Goal: Information Seeking & Learning: Check status

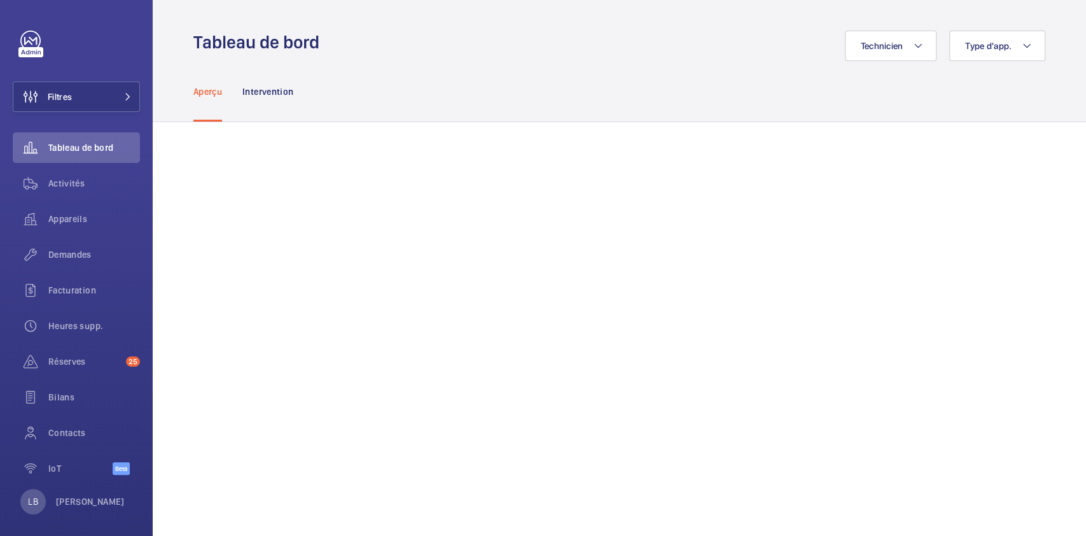
click at [405, 76] on div "Aperçu Intervention" at bounding box center [619, 91] width 852 height 60
drag, startPoint x: 405, startPoint y: 76, endPoint x: 239, endPoint y: 130, distance: 174.5
click at [405, 76] on div "Aperçu Intervention" at bounding box center [619, 91] width 852 height 60
click at [85, 101] on button "Filtres" at bounding box center [76, 96] width 127 height 31
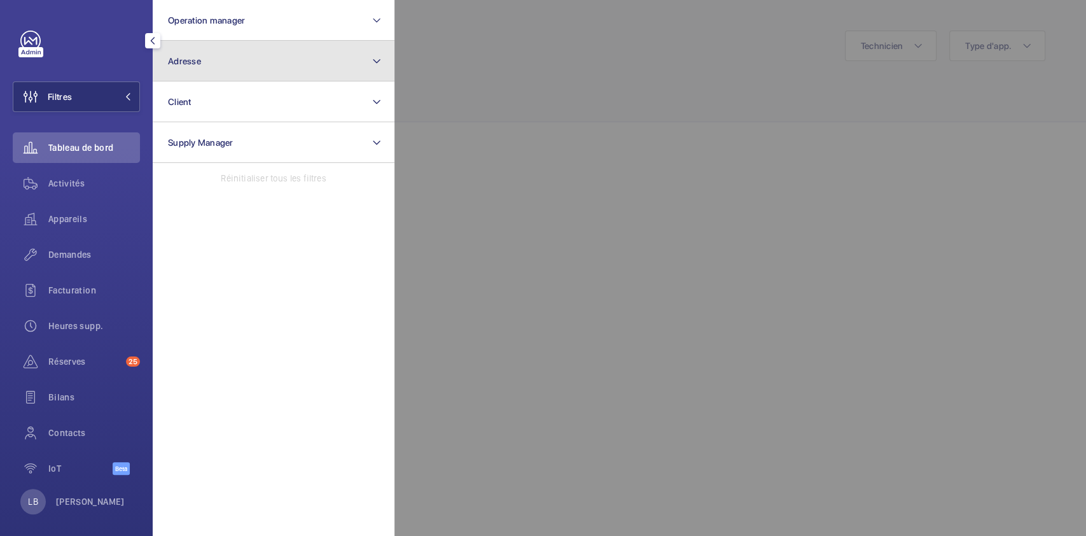
click at [235, 68] on button "Adresse" at bounding box center [274, 61] width 242 height 41
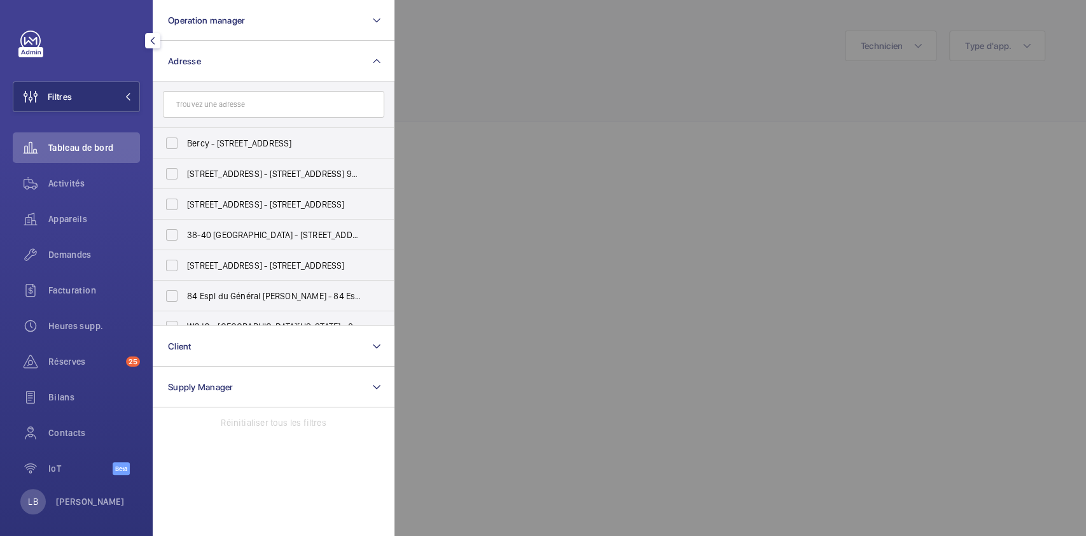
click at [204, 107] on input "text" at bounding box center [273, 104] width 221 height 27
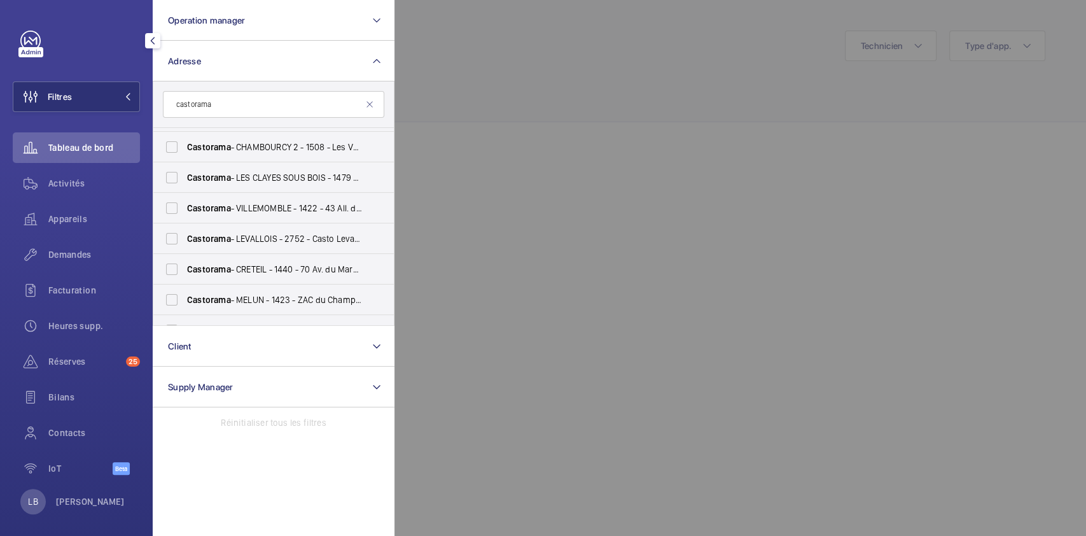
scroll to position [211, 0]
type input "castorama"
click at [173, 263] on input "Castorama - CRETEIL - 1440 - 70 Av. du Maréchal Foch, CRÉTEIL 94000" at bounding box center [171, 267] width 25 height 25
checkbox input "true"
click at [65, 257] on span "Demandes" at bounding box center [94, 254] width 92 height 13
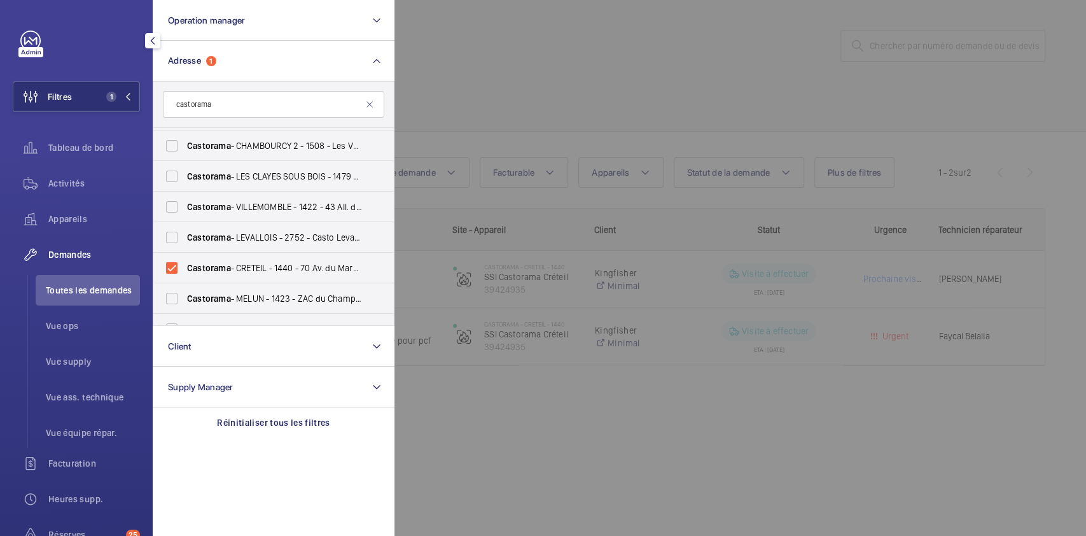
click at [643, 95] on div at bounding box center [938, 268] width 1086 height 536
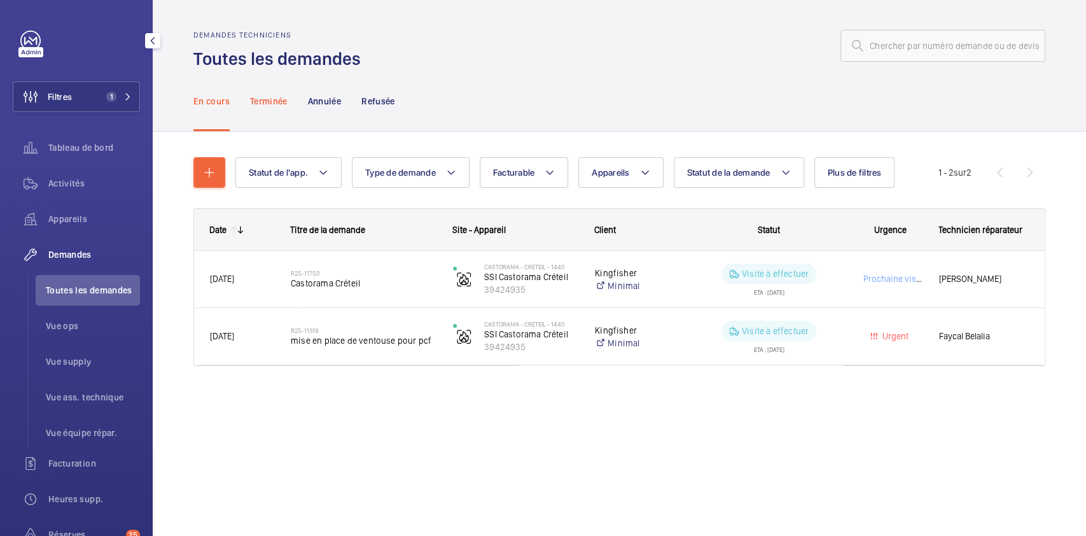
click at [267, 99] on p "Terminée" at bounding box center [269, 101] width 38 height 13
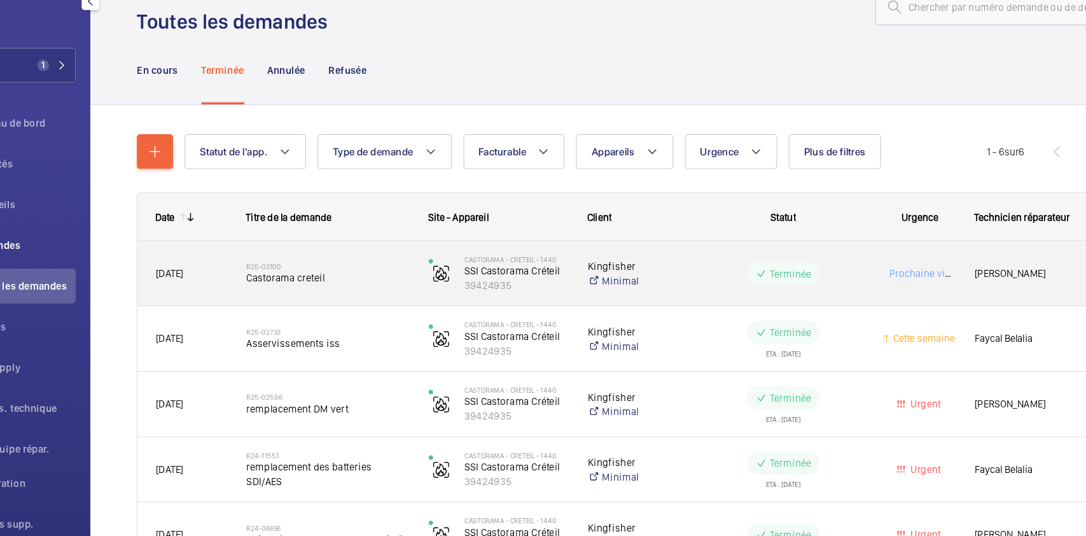
click at [651, 288] on wm-front-pills-cell "Terminée" at bounding box center [760, 279] width 143 height 20
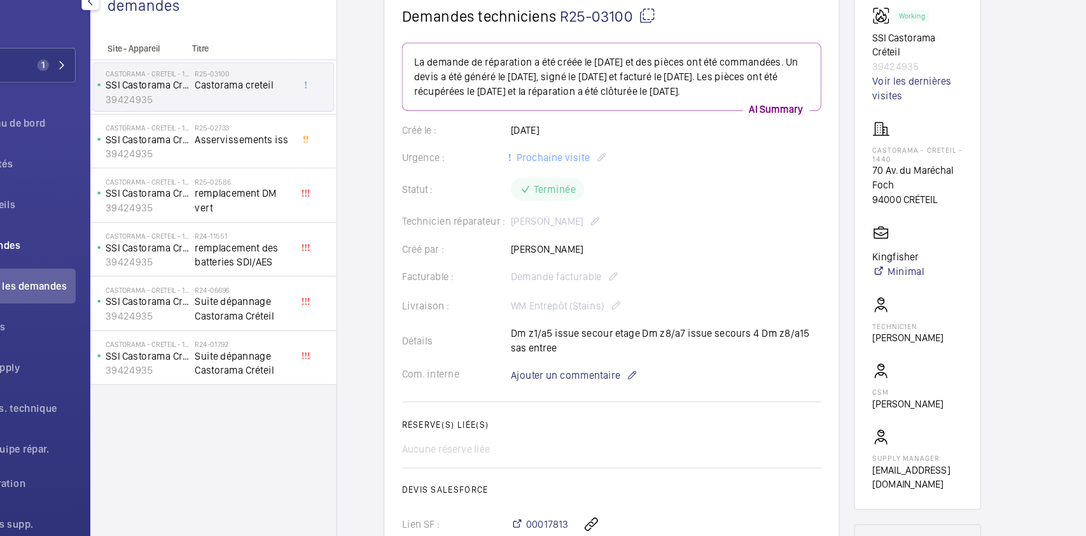
scroll to position [95, 0]
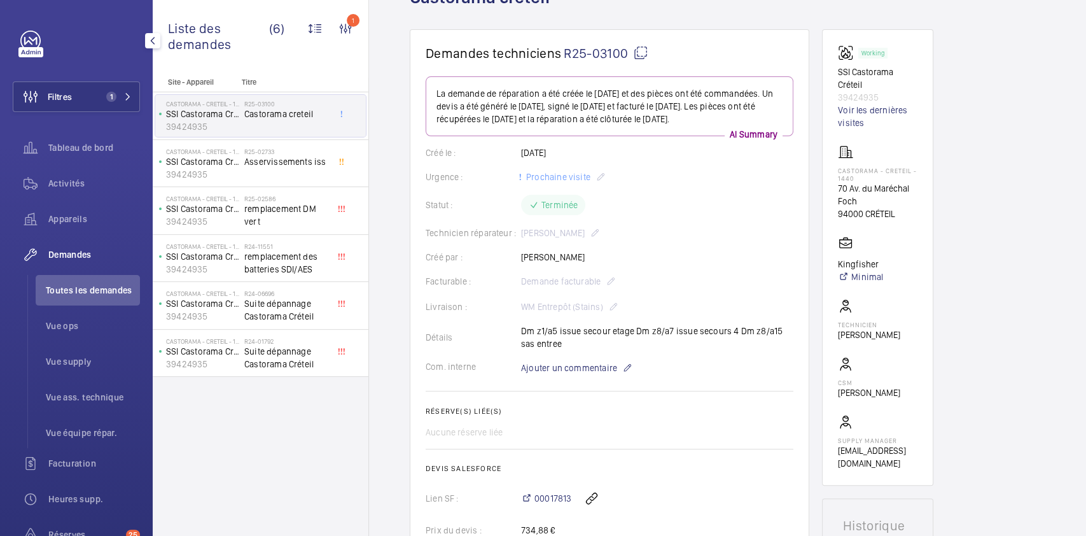
drag, startPoint x: 820, startPoint y: 288, endPoint x: 533, endPoint y: 424, distance: 318.0
click at [533, 321] on h2 "Réserve(s) liée(s)" at bounding box center [610, 411] width 368 height 9
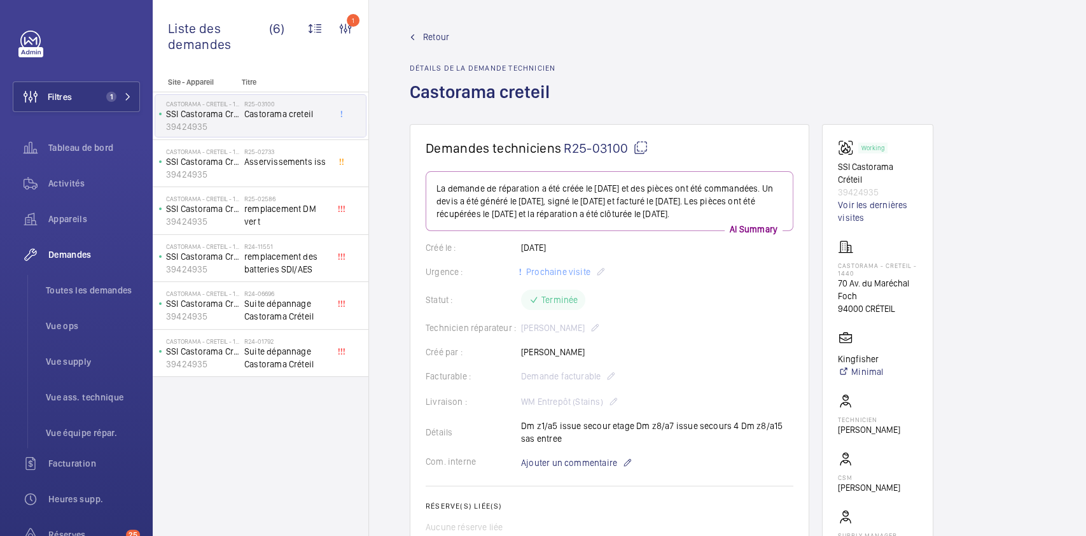
click at [426, 35] on span "Retour" at bounding box center [436, 37] width 26 height 13
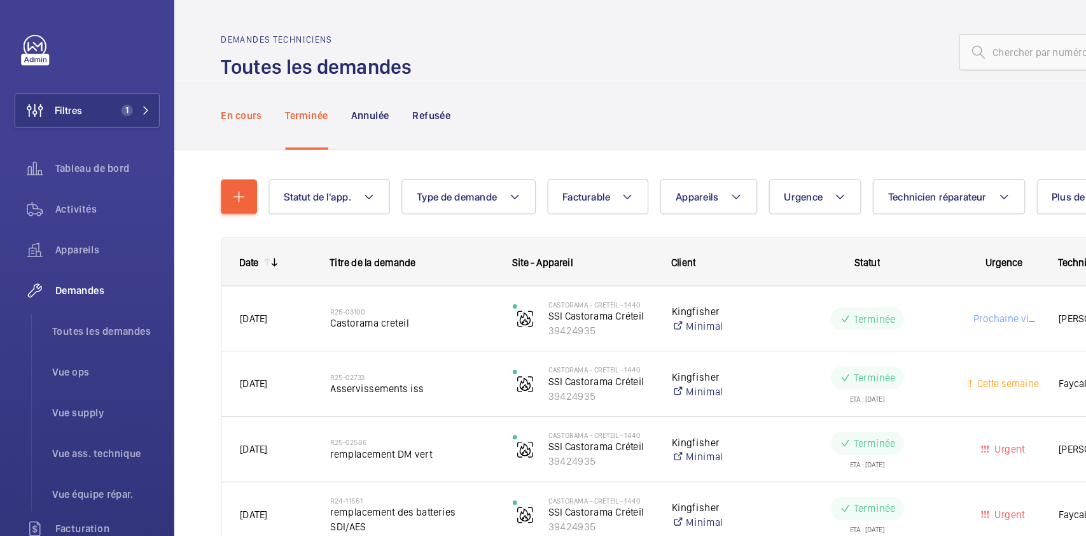
click at [211, 99] on p "En cours" at bounding box center [211, 101] width 36 height 13
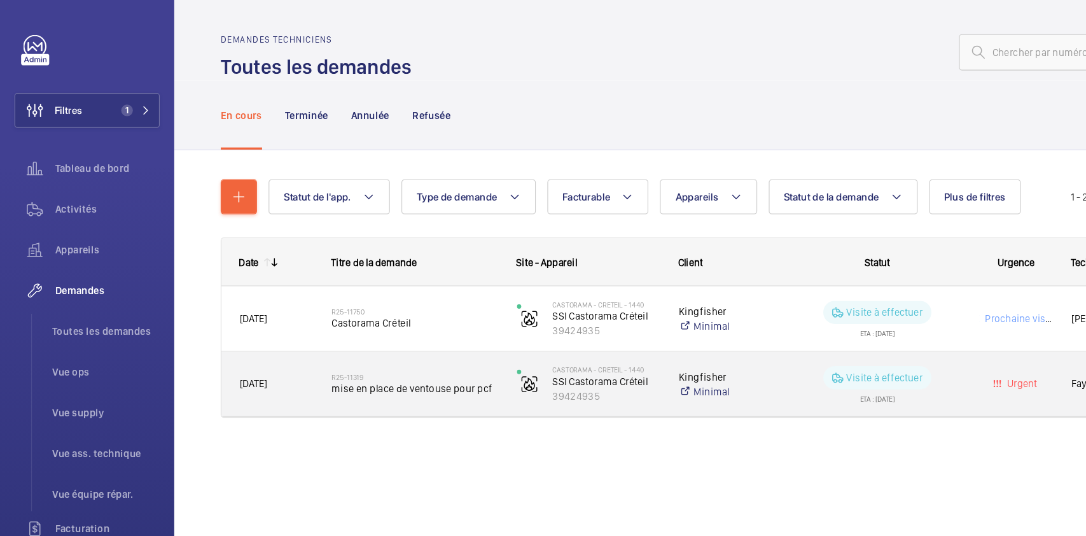
click at [428, 321] on div "R25-11319 mise en place de ventouse pour pcf" at bounding box center [364, 336] width 146 height 37
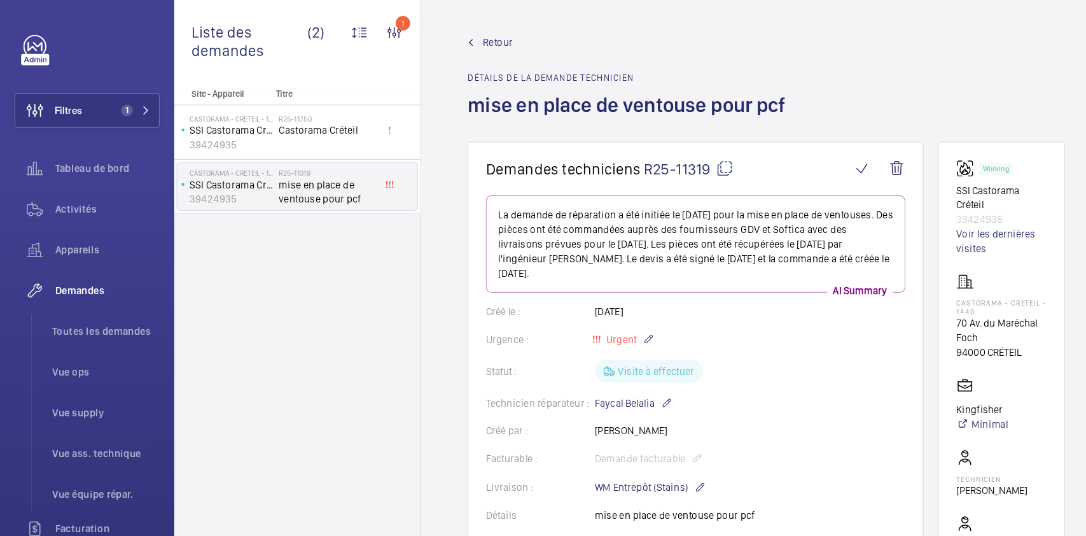
click at [632, 146] on mat-icon at bounding box center [634, 147] width 15 height 15
click at [651, 286] on wm-front-card-body "La demande de réparation a été initiée le [DATE] pour la mise en place de vento…" at bounding box center [610, 484] width 368 height 626
click at [635, 150] on mat-icon at bounding box center [634, 147] width 15 height 15
click at [81, 99] on button "Filtres 1" at bounding box center [76, 96] width 127 height 31
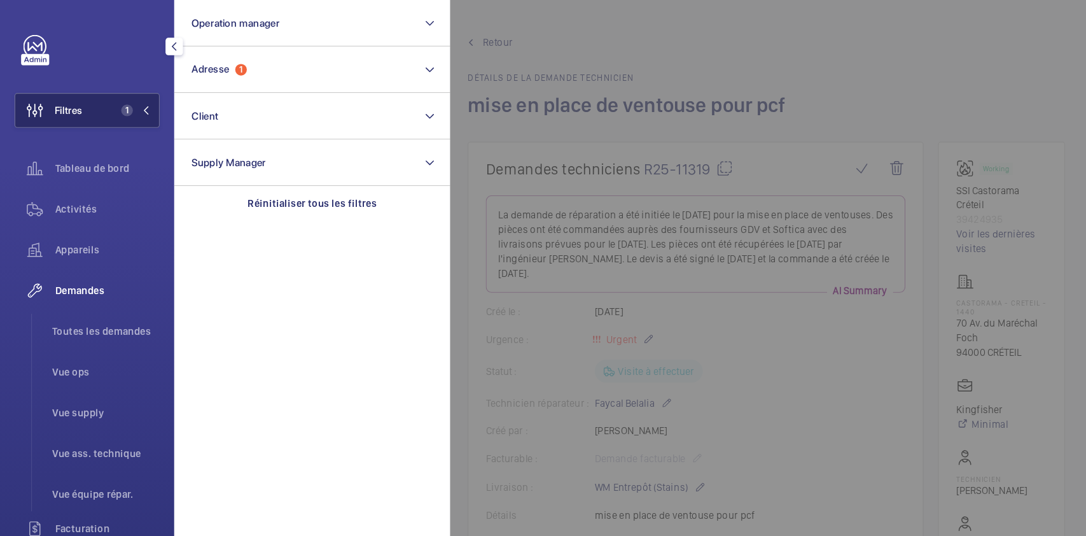
click at [81, 99] on button "Filtres 1" at bounding box center [76, 96] width 127 height 31
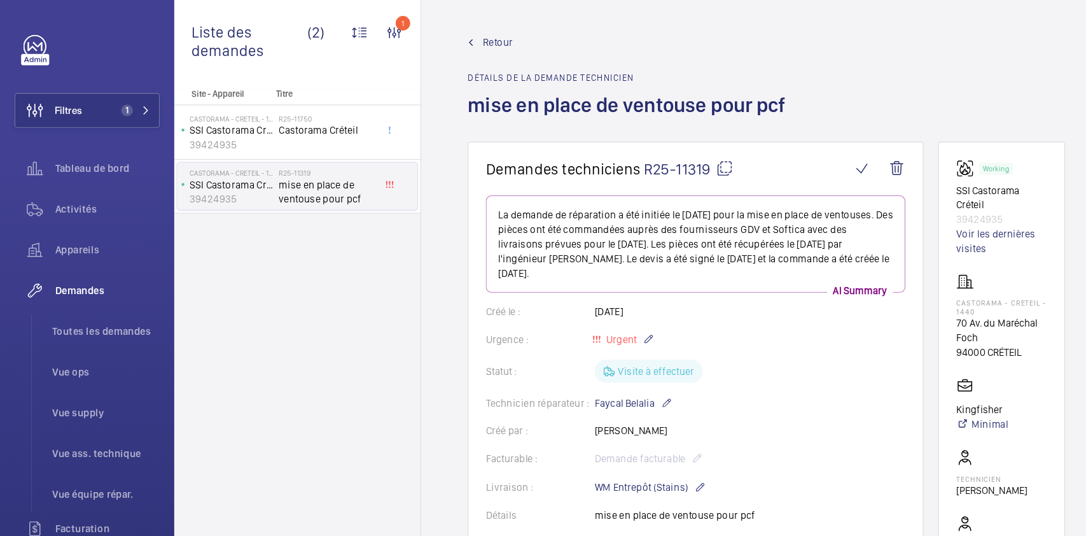
click at [651, 93] on div "Retour Détails de la demande technicien mise en place de ventouse pour pcf" at bounding box center [728, 78] width 636 height 94
click at [428, 32] on span "Retour" at bounding box center [436, 37] width 26 height 13
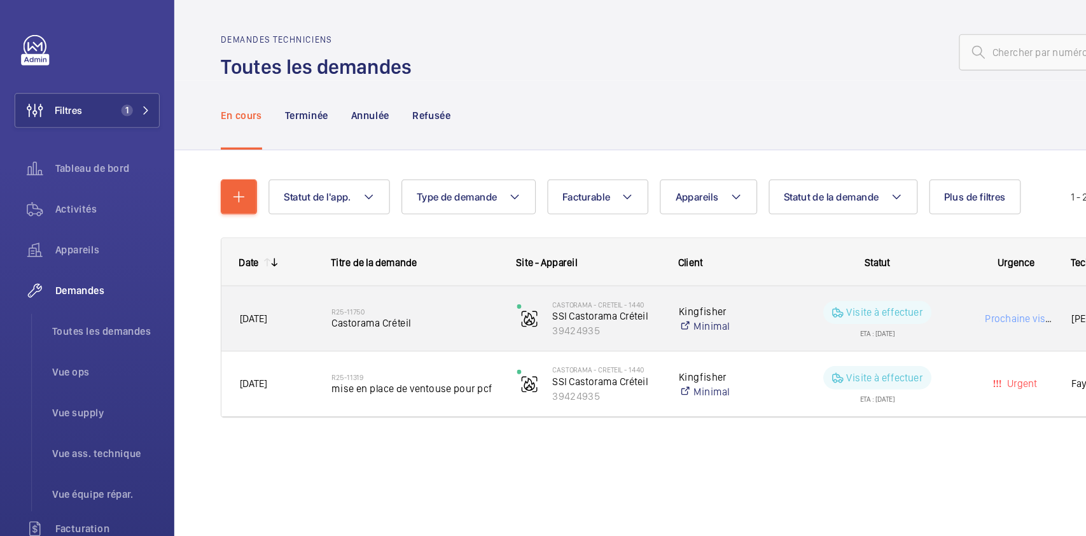
click at [651, 276] on wm-front-pills-cell "Visite à effectuer ETA : [DATE]" at bounding box center [769, 279] width 146 height 32
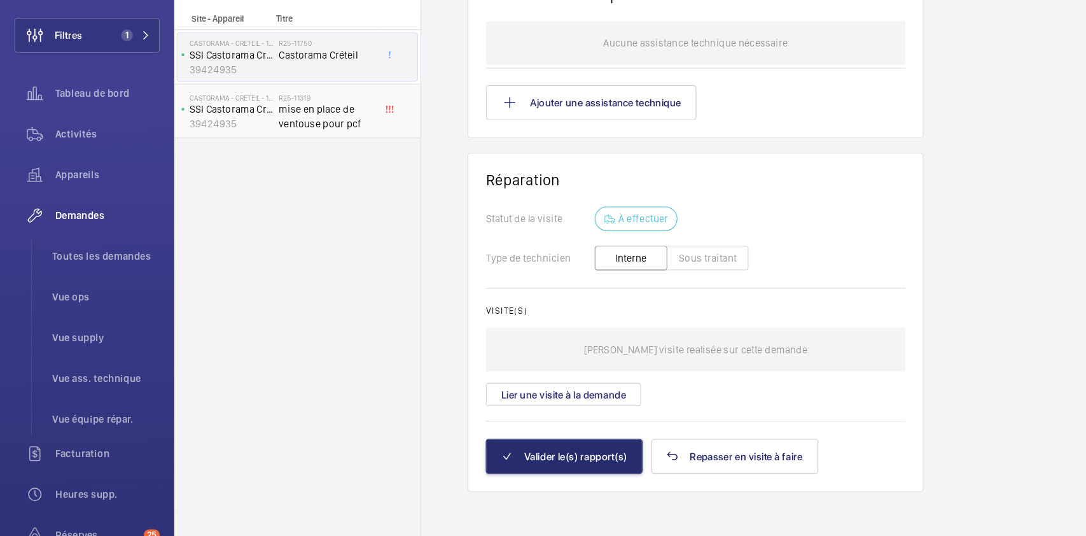
scroll to position [1359, 0]
click at [296, 168] on span "mise en place de ventouse pour pcf" at bounding box center [286, 167] width 84 height 25
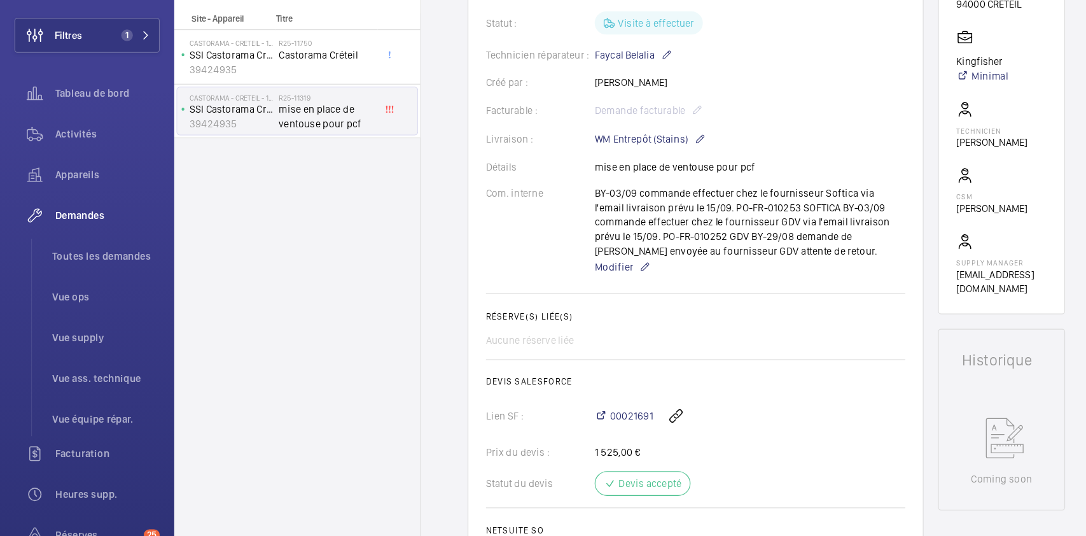
scroll to position [184, 0]
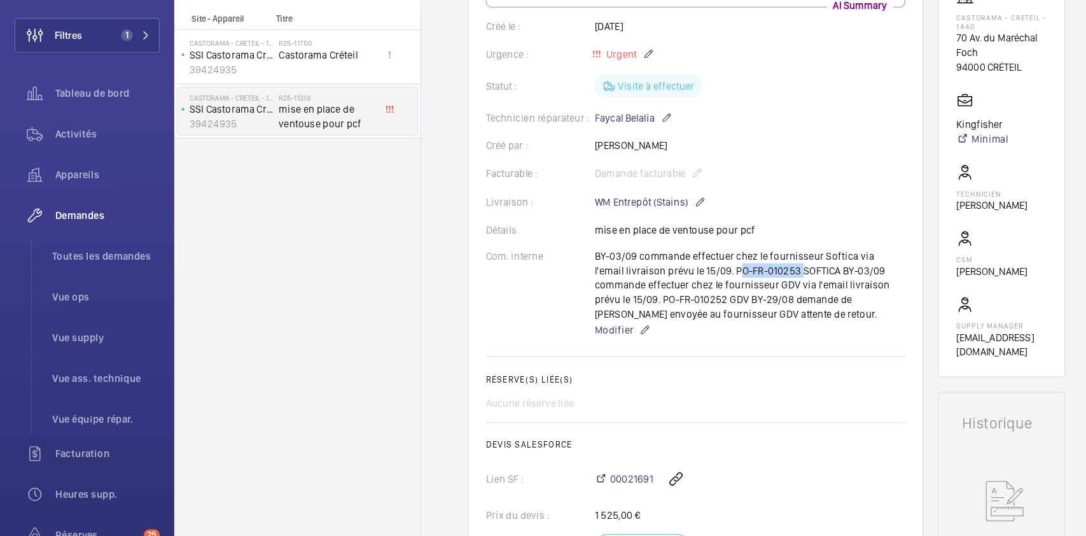
drag, startPoint x: 615, startPoint y: 301, endPoint x: 672, endPoint y: 297, distance: 56.8
click at [651, 297] on div "BY-03/09 commande effectuer chez le fournisseur Softica via l'email livraison p…" at bounding box center [657, 323] width 272 height 79
copy p "PO-FR-010253"
drag, startPoint x: 577, startPoint y: 326, endPoint x: 523, endPoint y: 328, distance: 54.2
click at [523, 321] on div "BY-03/09 commande effectuer chez le fournisseur Softica via l'email livraison p…" at bounding box center [657, 323] width 272 height 79
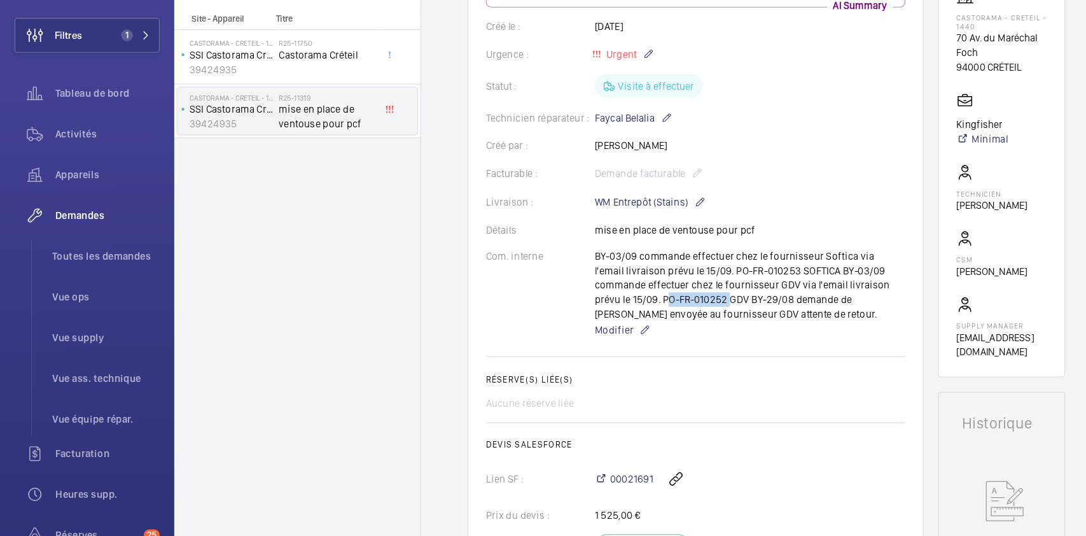
copy p "PO-FR-010252"
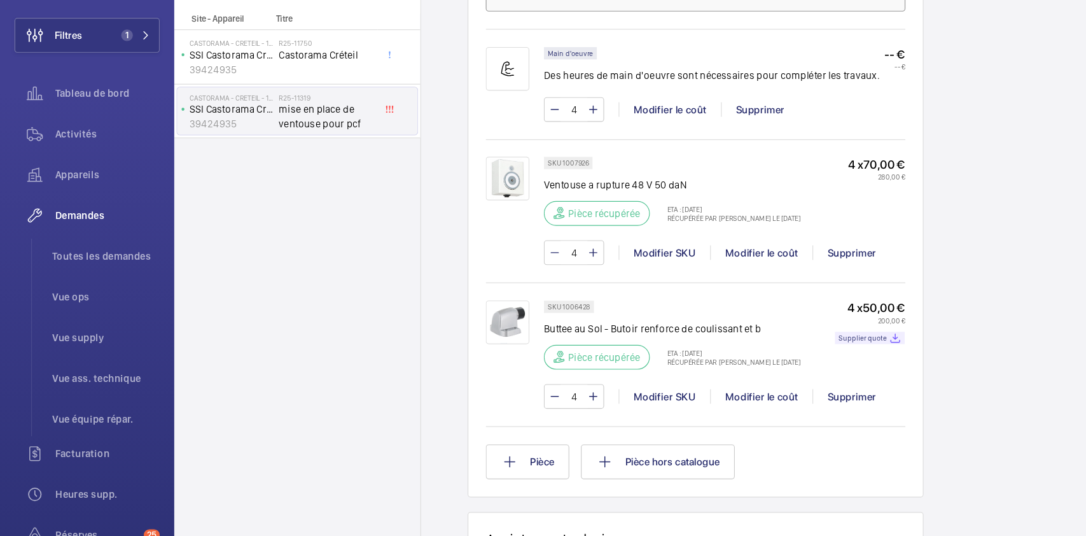
scroll to position [845, 0]
click at [651, 321] on p "Supplier quote" at bounding box center [756, 361] width 42 height 4
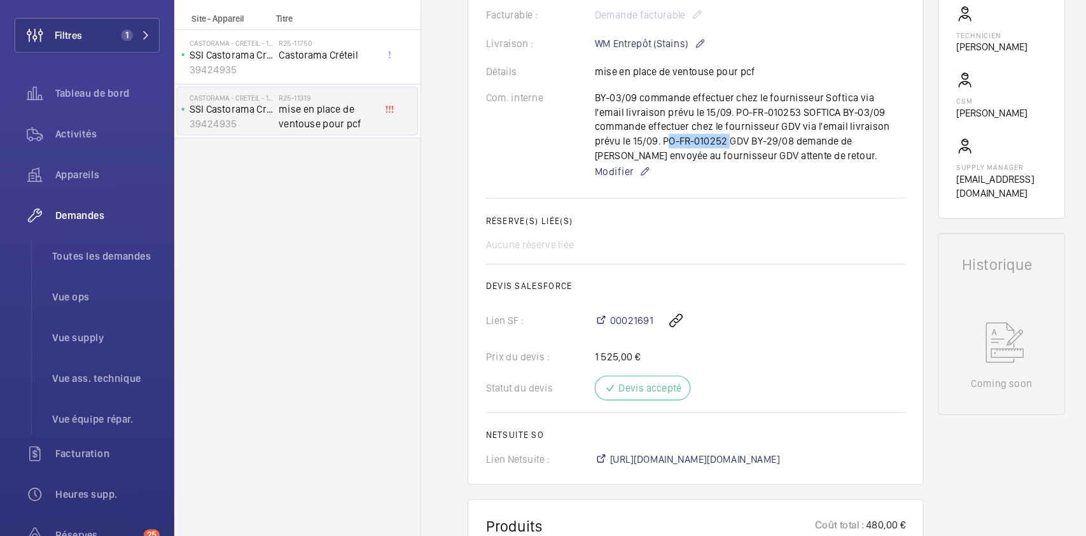
scroll to position [244, 0]
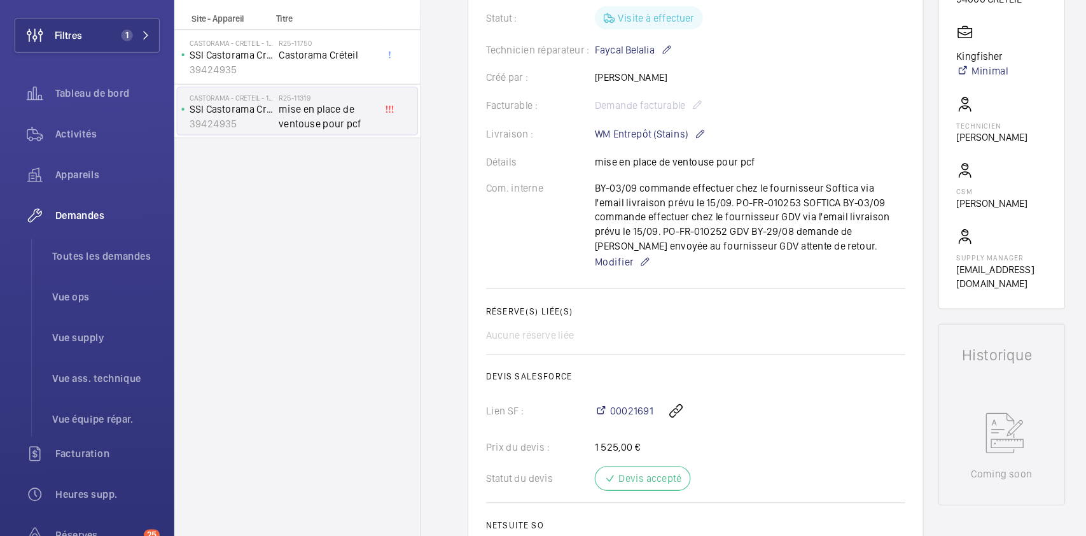
click at [651, 321] on h2 "Réserve(s) liée(s)" at bounding box center [610, 338] width 368 height 9
click at [547, 273] on div "BY-03/09 commande effectuer chez le fournisseur Softica via l'email livraison p…" at bounding box center [657, 263] width 272 height 79
drag, startPoint x: 521, startPoint y: 267, endPoint x: 577, endPoint y: 269, distance: 56.7
click at [577, 269] on div "BY-03/09 commande effectuer chez le fournisseur Softica via l'email livraison p…" at bounding box center [657, 263] width 272 height 79
copy p "PO-FR-010252"
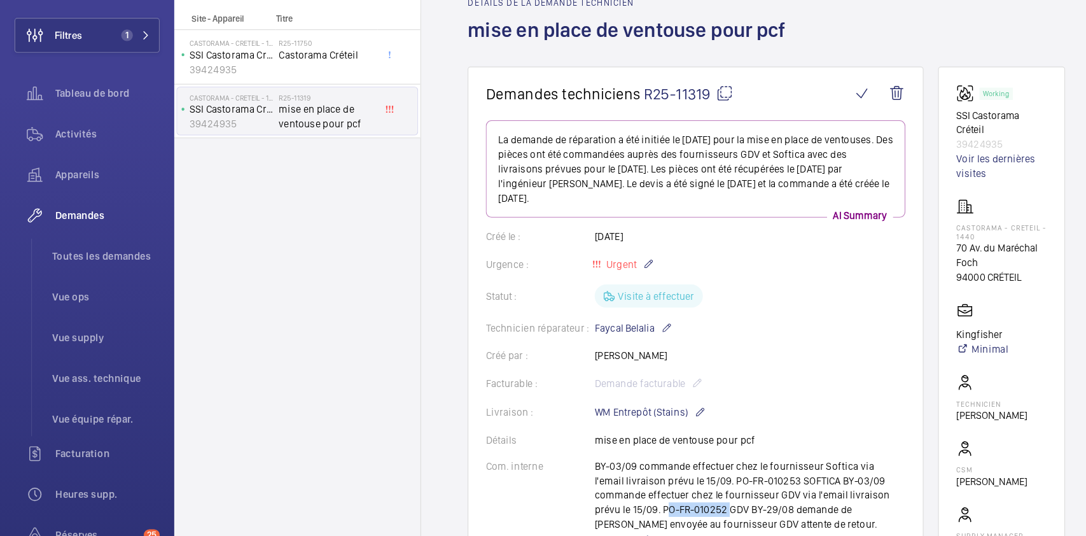
scroll to position [0, 0]
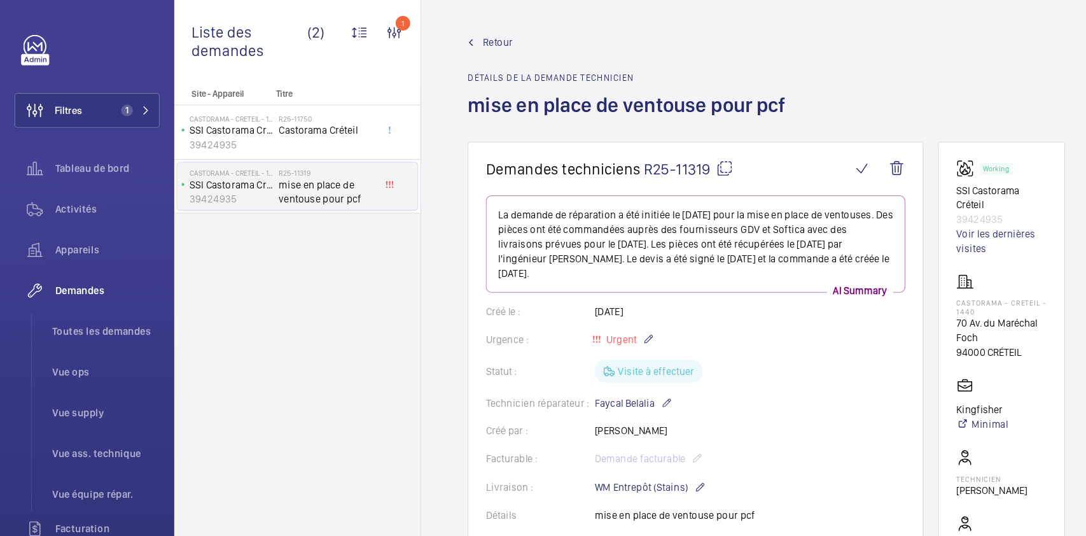
click at [633, 153] on mat-icon at bounding box center [634, 147] width 15 height 15
copy p "PO-FR-010252"
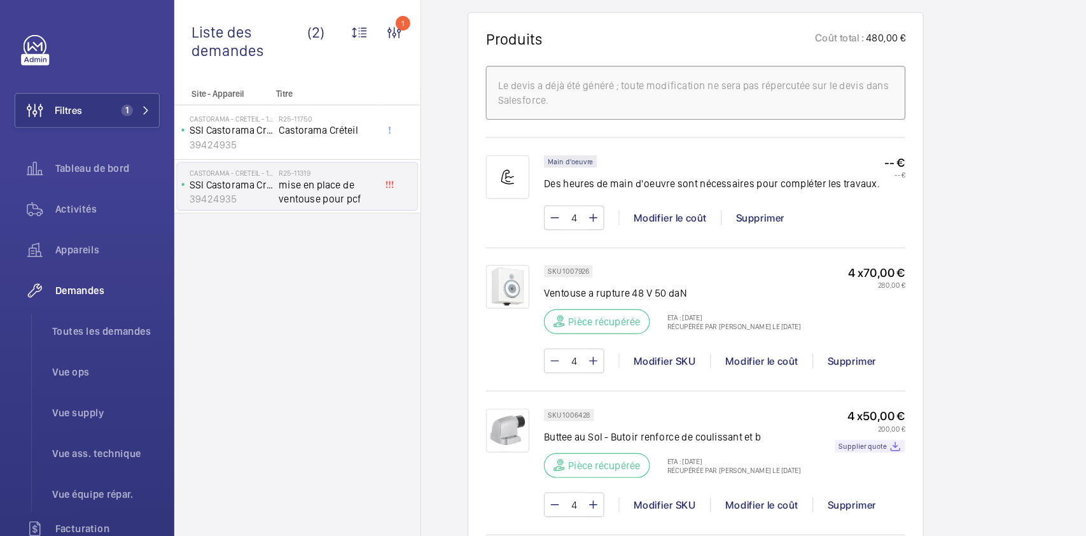
scroll to position [817, 0]
click at [651, 304] on div "Working SSI Castorama Créteil 39424935 Voir les dernières visites Castorama - C…" at bounding box center [877, 154] width 111 height 1694
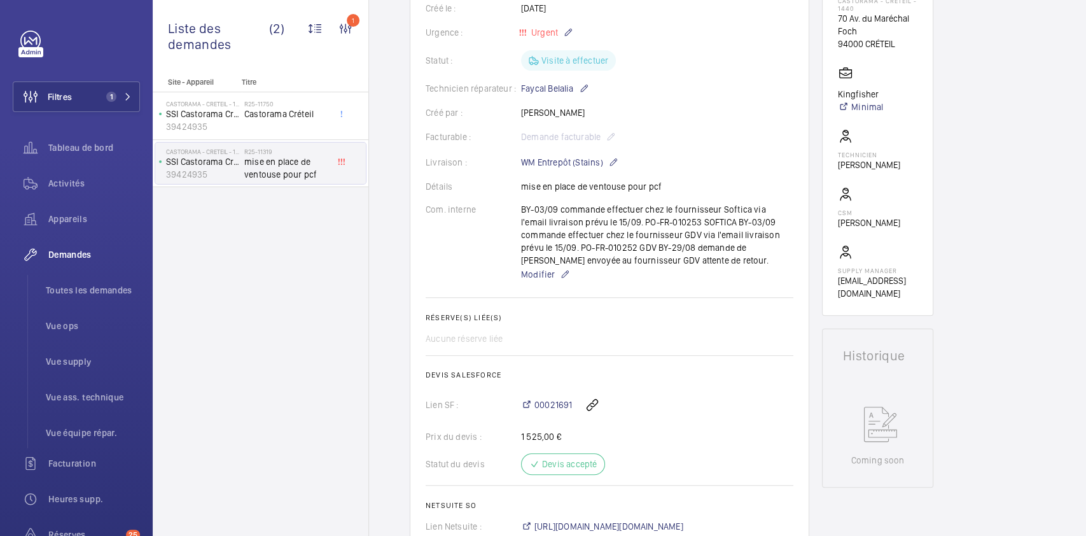
scroll to position [239, 0]
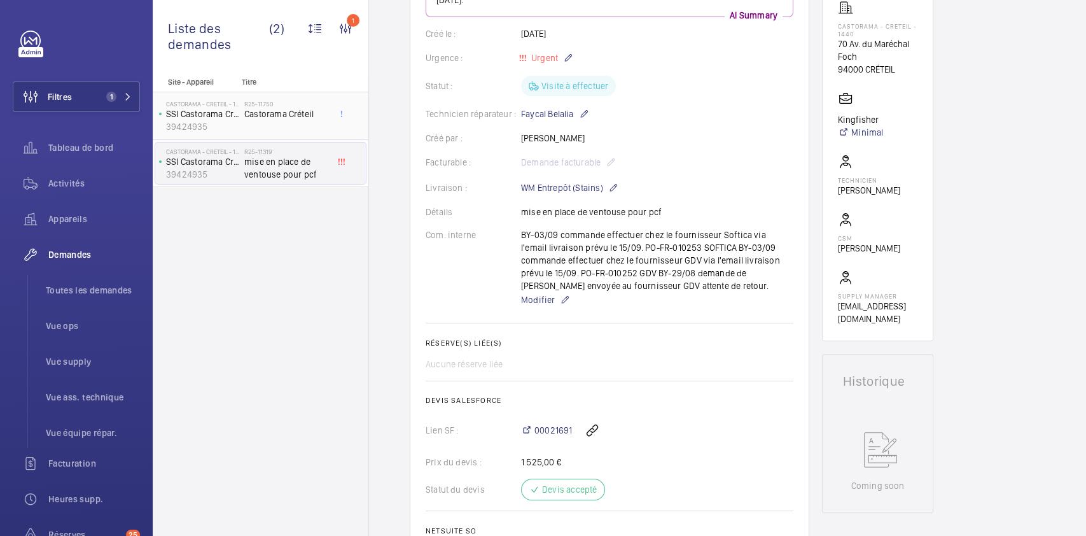
click at [263, 107] on h2 "R25-11750" at bounding box center [286, 104] width 84 height 8
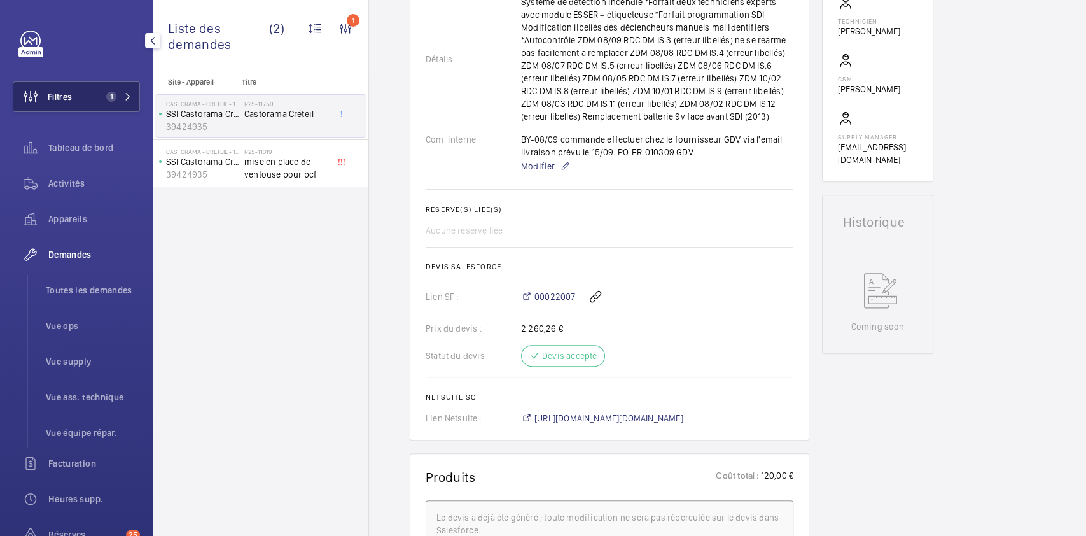
scroll to position [449, 0]
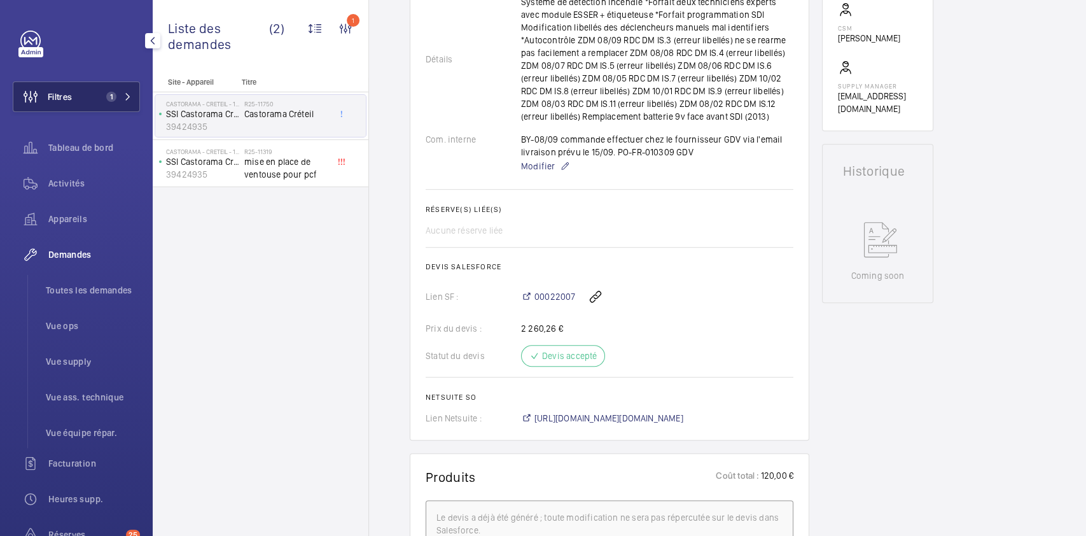
click at [102, 90] on button "Filtres 1" at bounding box center [76, 96] width 127 height 31
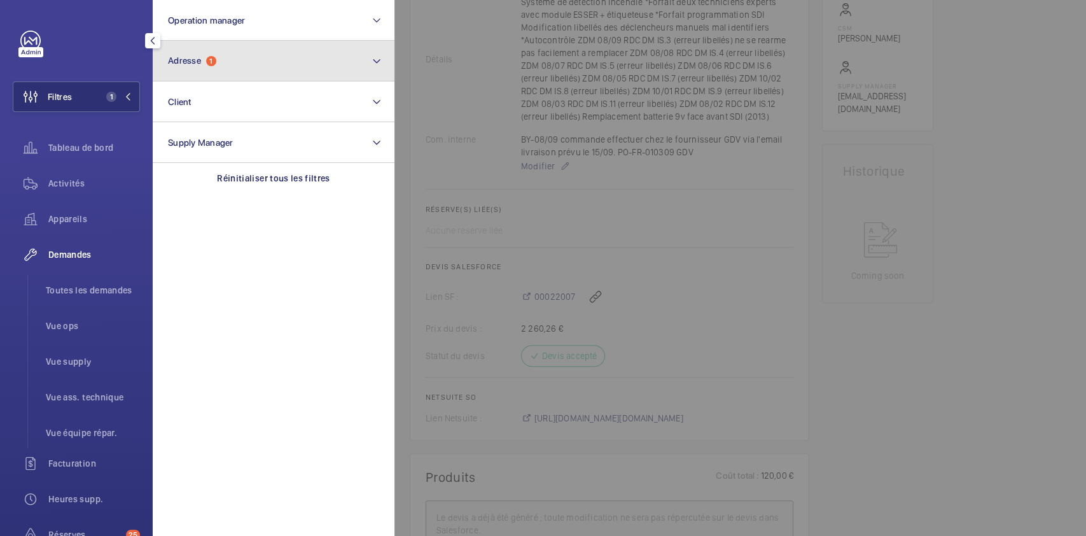
click at [221, 55] on button "Adresse 1" at bounding box center [274, 61] width 242 height 41
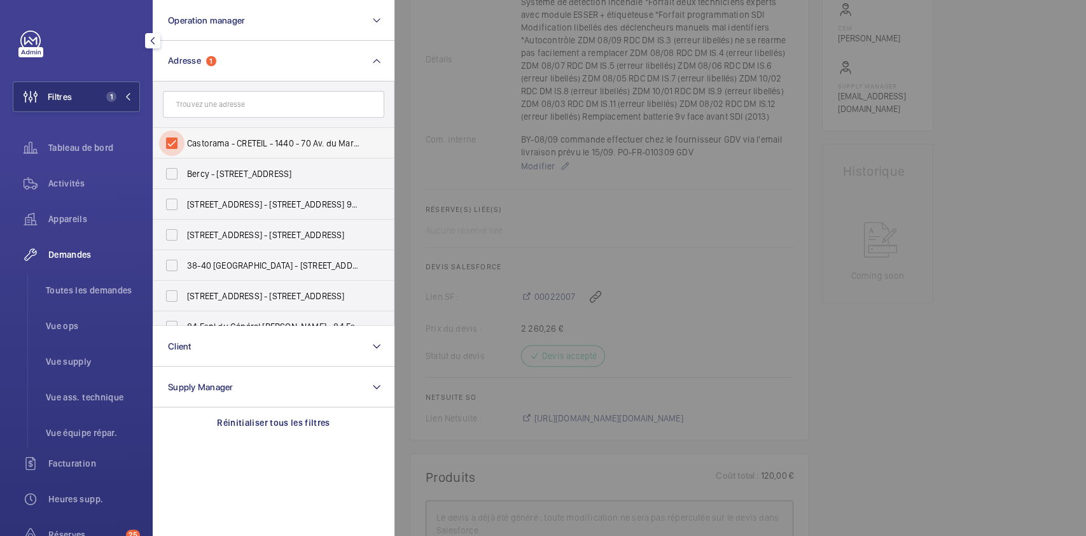
click at [176, 149] on input "Castorama - CRETEIL - 1440 - 70 Av. du Maréchal Foch, CRÉTEIL 94000" at bounding box center [171, 142] width 25 height 25
checkbox input "false"
click at [249, 99] on input "text" at bounding box center [273, 104] width 221 height 27
type input "trudaine"
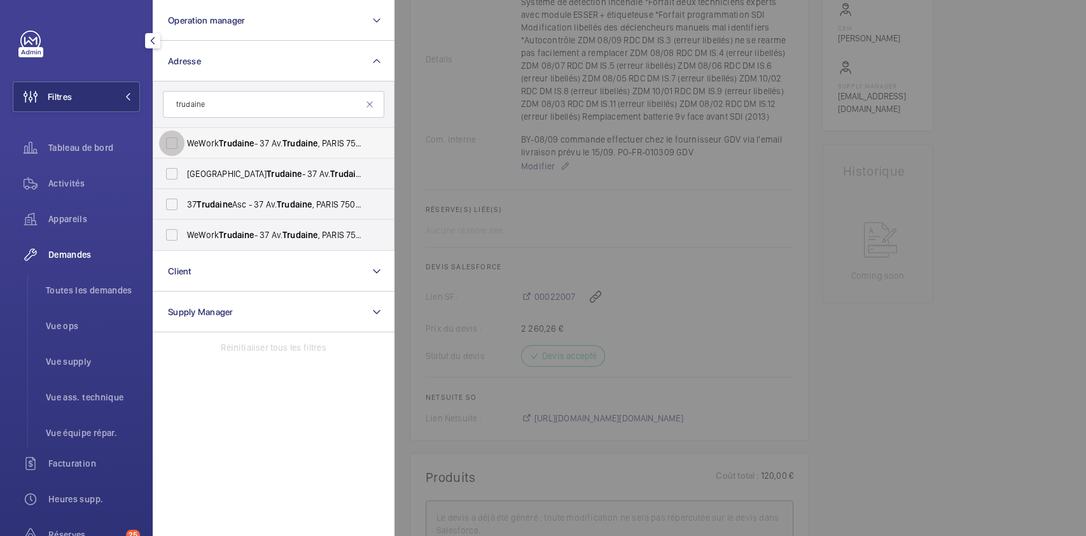
click at [172, 144] on input "WeWork Trudaine - 37 Av. Trudaine , [GEOGRAPHIC_DATA]" at bounding box center [171, 142] width 25 height 25
checkbox input "true"
click at [175, 167] on input "WeWork Avenue Trudaine - 37 Av. Trudaine , [GEOGRAPHIC_DATA]" at bounding box center [171, 173] width 25 height 25
checkbox input "true"
click at [174, 197] on input "37 Trudaine Asc - 37 Av. Trudaine , [GEOGRAPHIC_DATA]" at bounding box center [171, 204] width 25 height 25
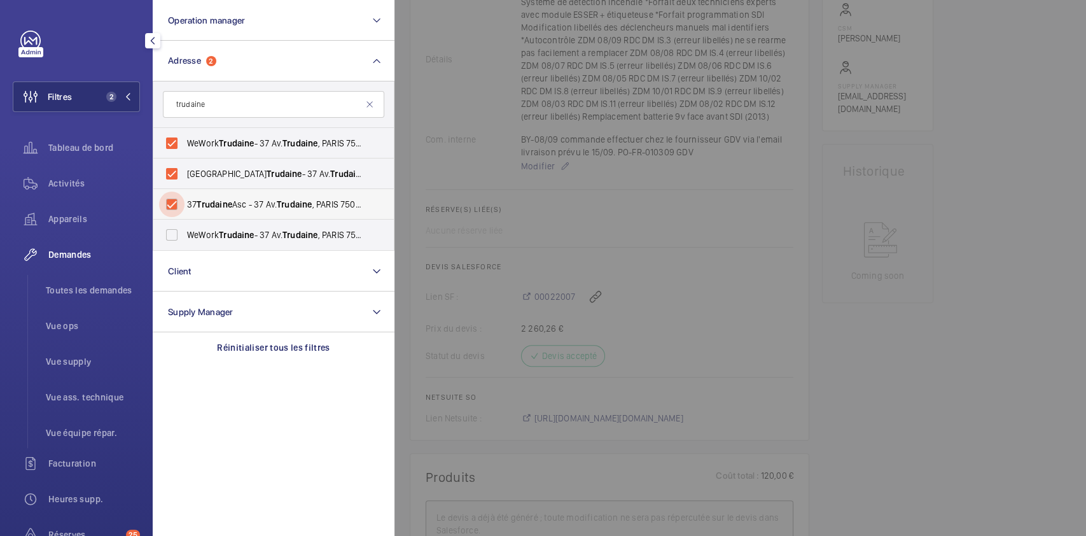
checkbox input "true"
click at [170, 234] on input "WeWork Trudaine - 37 Av. Trudaine , [GEOGRAPHIC_DATA]" at bounding box center [171, 234] width 25 height 25
checkbox input "true"
click at [57, 179] on span "Activités" at bounding box center [94, 183] width 92 height 13
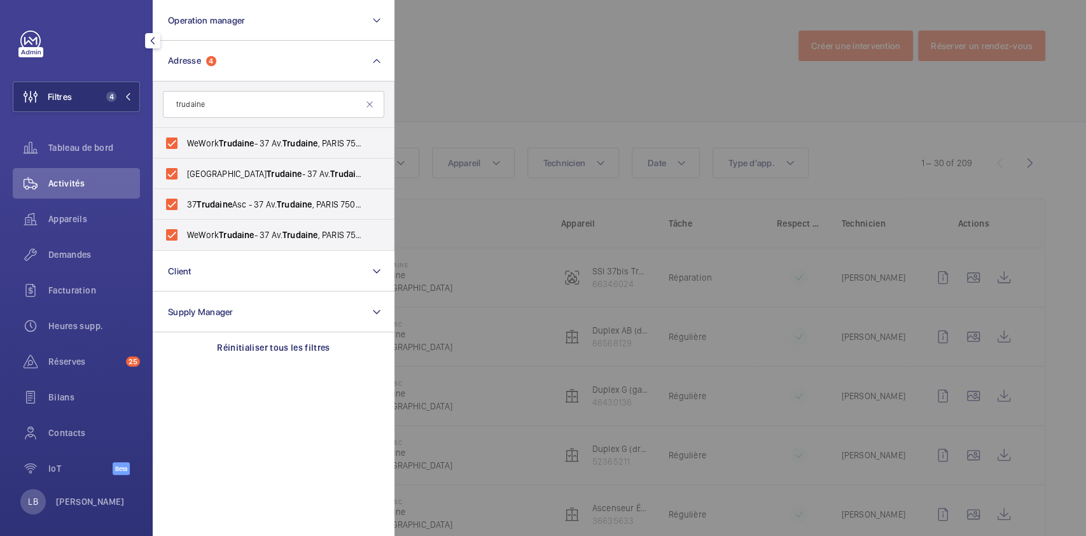
click at [605, 95] on div at bounding box center [938, 268] width 1086 height 536
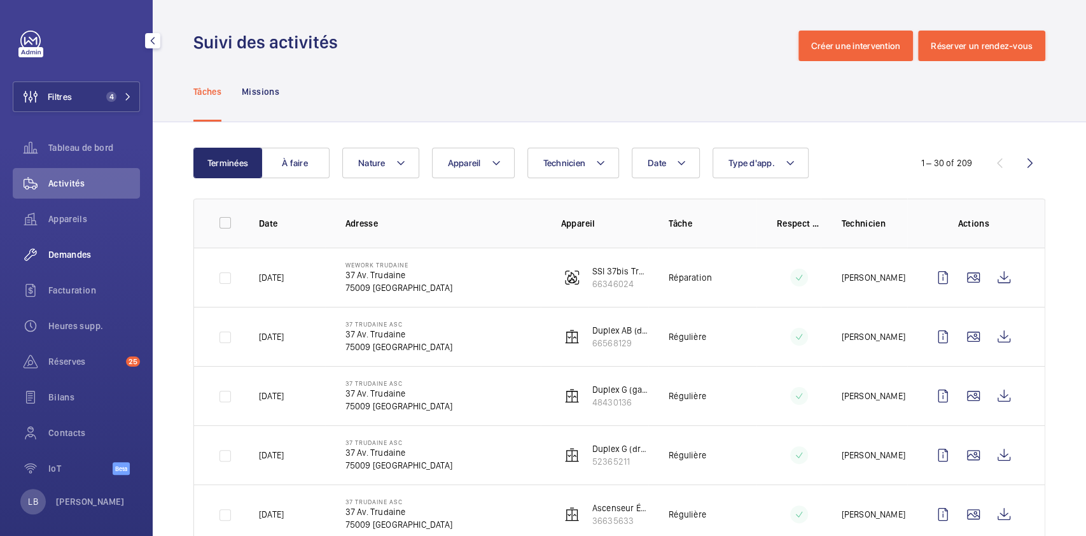
click at [87, 248] on span "Demandes" at bounding box center [94, 254] width 92 height 13
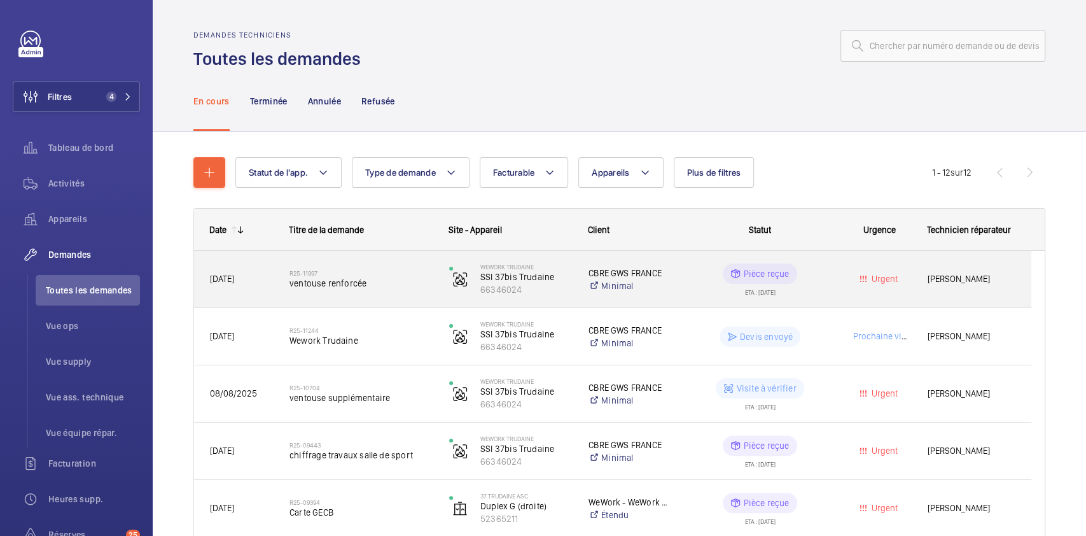
click at [651, 277] on div "Urgent" at bounding box center [872, 279] width 78 height 40
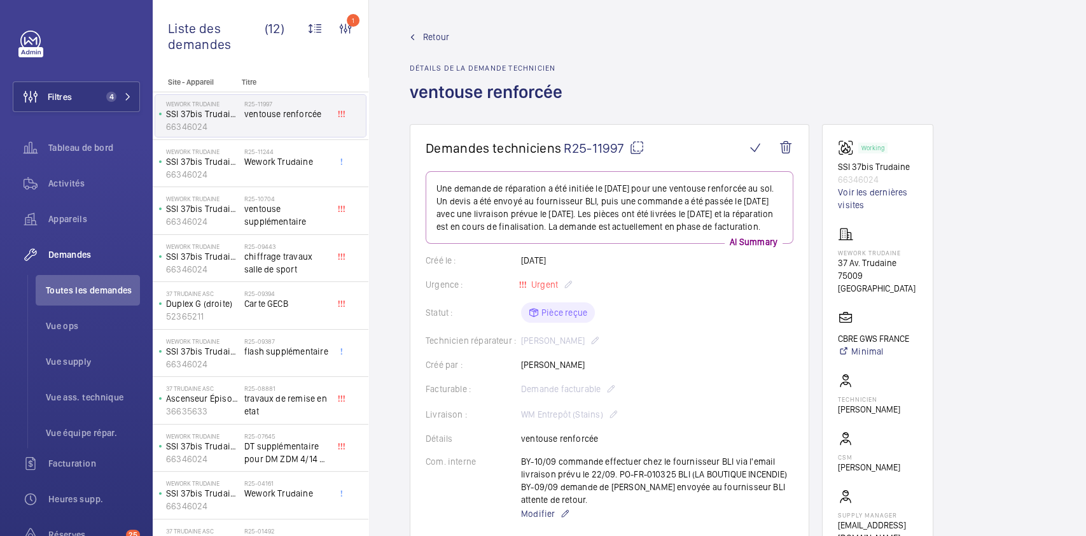
click at [636, 151] on mat-icon at bounding box center [636, 147] width 15 height 15
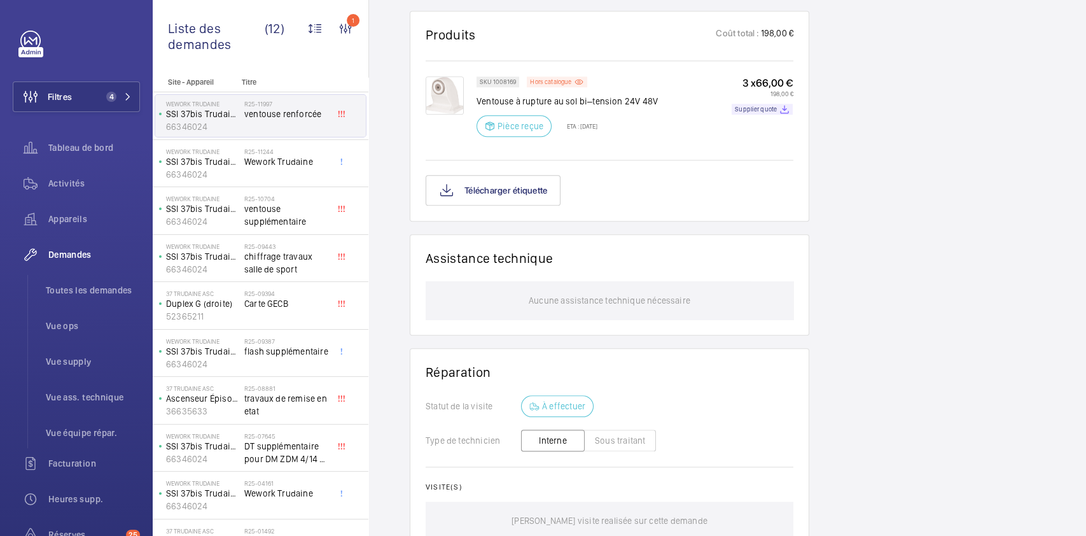
scroll to position [888, 0]
